Goal: Task Accomplishment & Management: Manage account settings

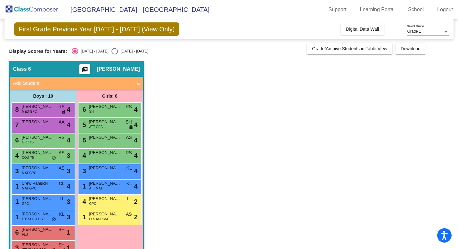
scroll to position [17, 0]
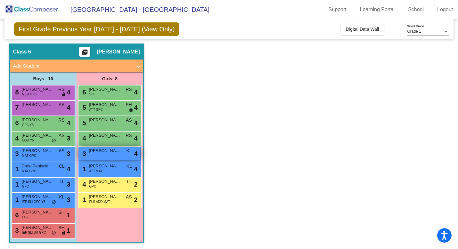
click at [96, 155] on div "3 [PERSON_NAME] lock do_not_disturb_alt 4" at bounding box center [109, 153] width 61 height 13
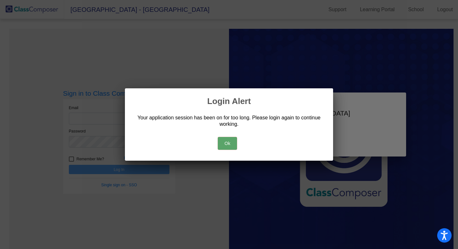
click at [233, 141] on button "Ok" at bounding box center [227, 143] width 19 height 13
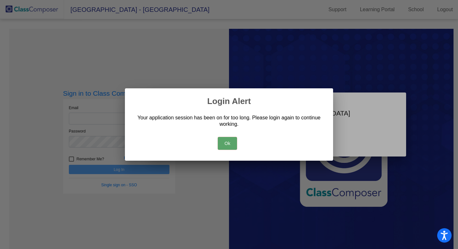
click at [230, 145] on button "Ok" at bounding box center [227, 143] width 19 height 13
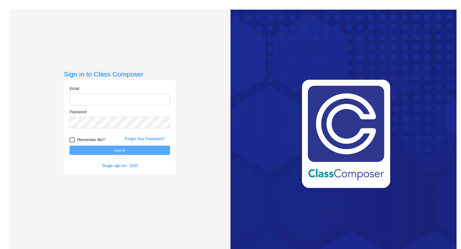
click at [90, 97] on input "email" at bounding box center [119, 100] width 101 height 12
click at [96, 99] on input "email" at bounding box center [119, 100] width 101 height 12
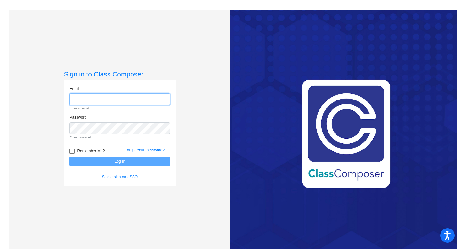
type input "lbradley@lasd.net"
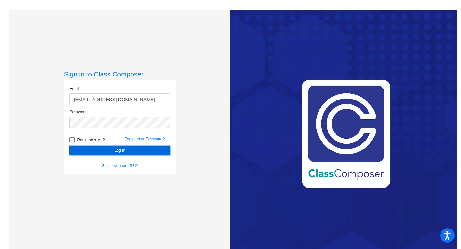
click at [120, 153] on button "Log In" at bounding box center [119, 150] width 101 height 9
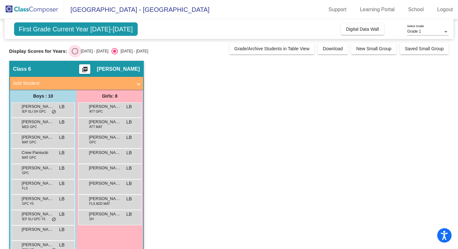
click at [75, 53] on div "Select an option" at bounding box center [75, 51] width 6 height 6
click at [75, 54] on input "[DATE] - [DATE]" at bounding box center [75, 54] width 0 height 0
radio input "true"
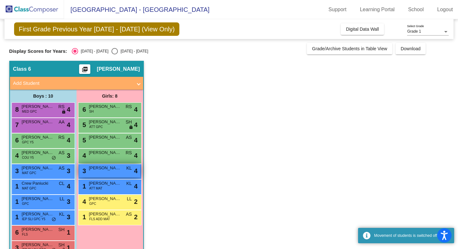
click at [108, 167] on span "[PERSON_NAME]" at bounding box center [105, 168] width 32 height 6
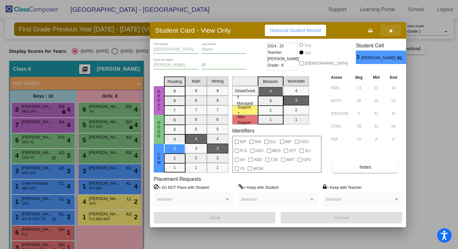
click at [389, 29] on icon "button" at bounding box center [391, 30] width 4 height 4
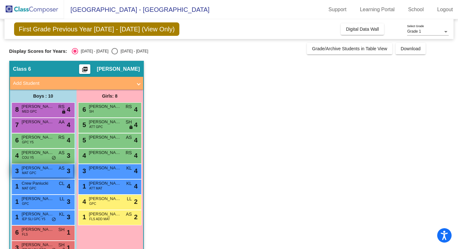
click at [31, 169] on span "[PERSON_NAME]" at bounding box center [38, 168] width 32 height 6
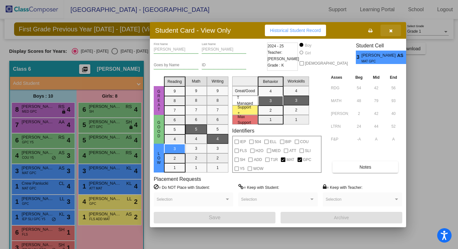
click at [391, 30] on icon "button" at bounding box center [391, 30] width 4 height 4
